Goal: Obtain resource: Download file/media

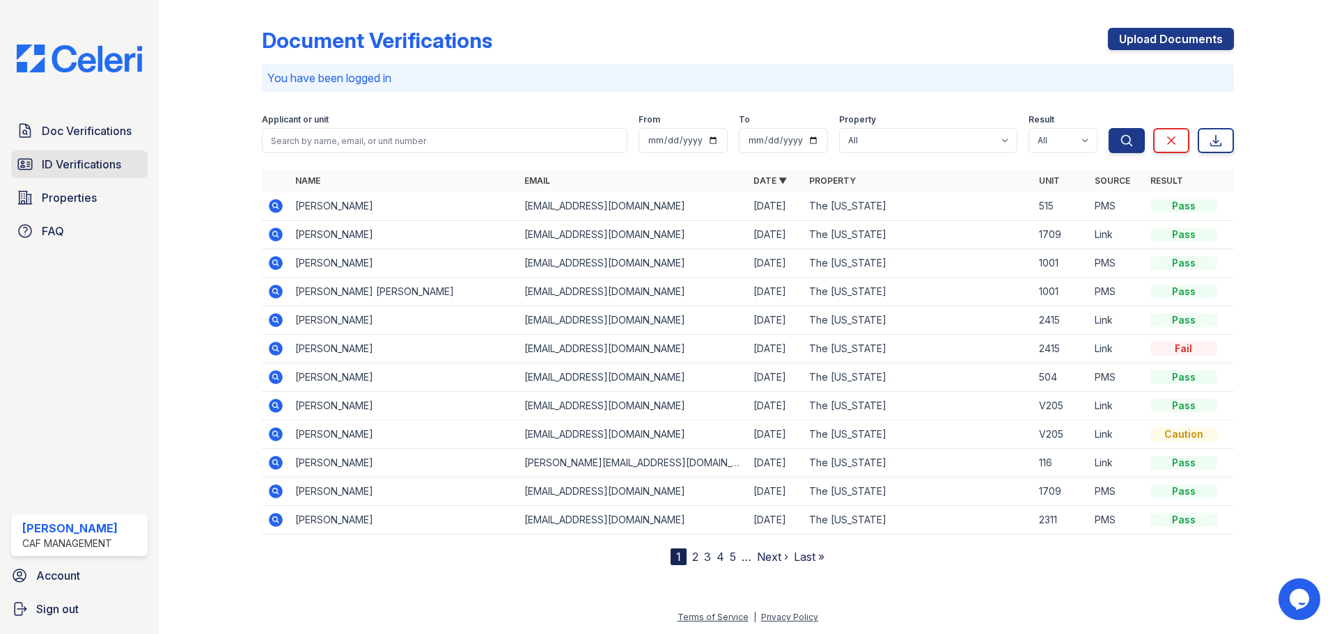
click at [90, 163] on span "ID Verifications" at bounding box center [81, 164] width 79 height 17
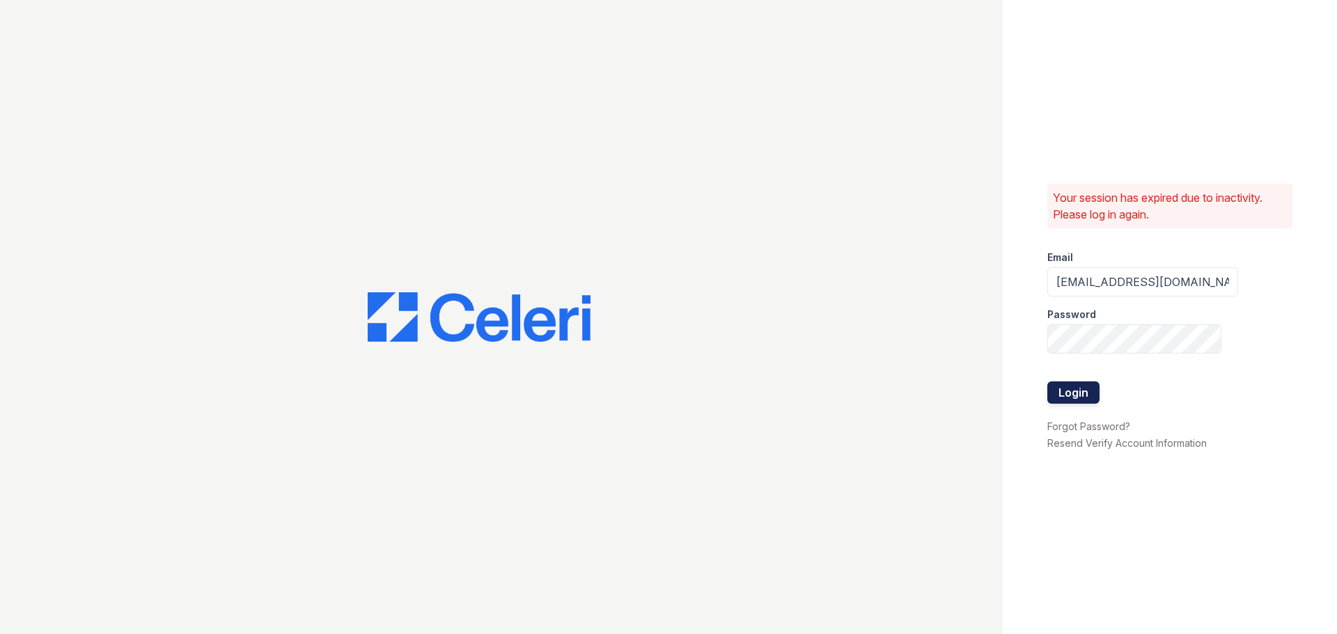
click at [1082, 388] on button "Login" at bounding box center [1073, 392] width 52 height 22
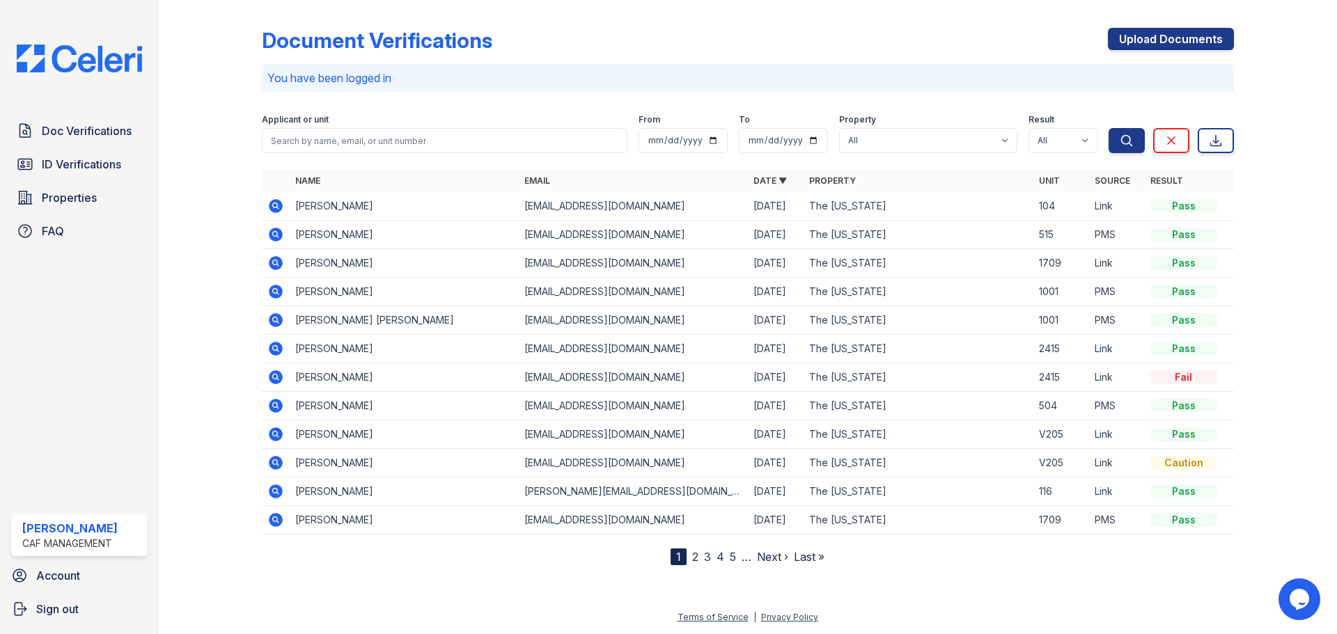
click at [276, 211] on icon at bounding box center [276, 206] width 14 height 14
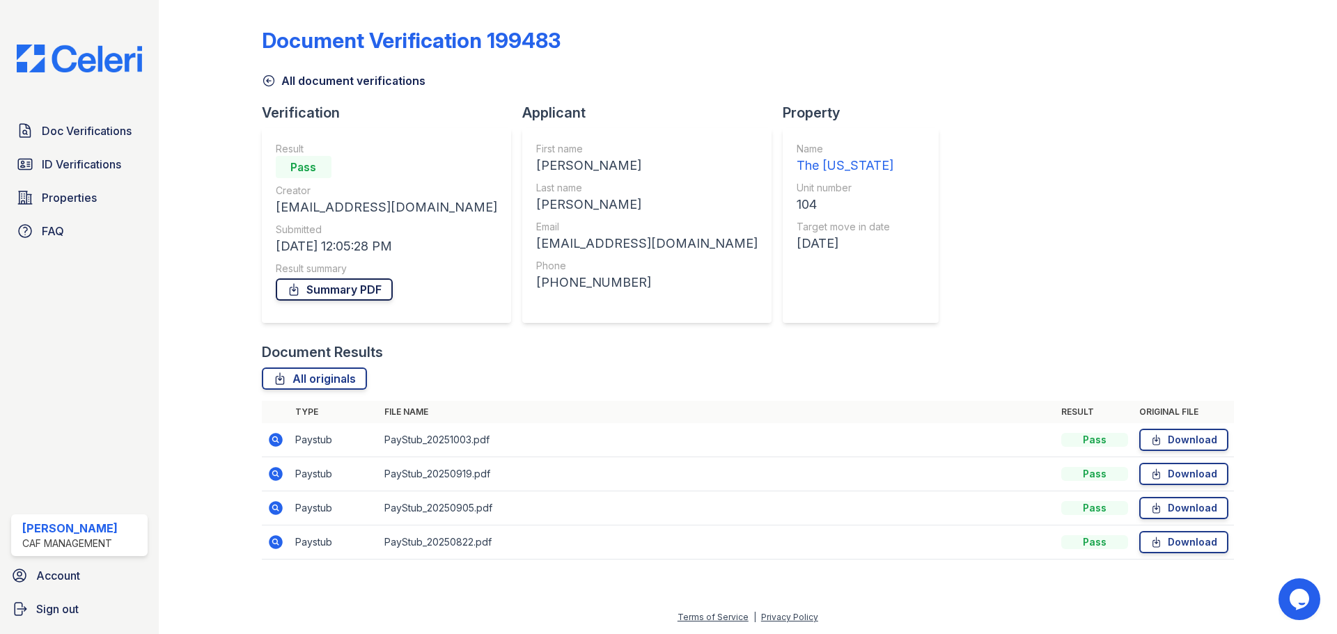
click at [308, 279] on link "Summary PDF" at bounding box center [334, 289] width 117 height 22
